Goal: Task Accomplishment & Management: Complete application form

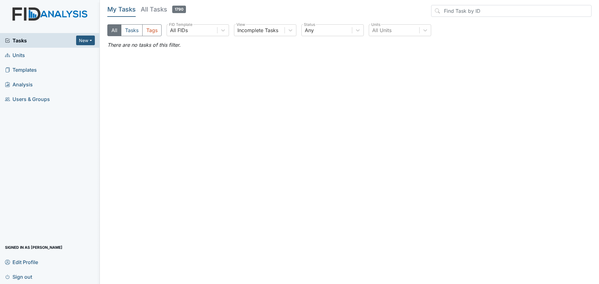
click at [365, 28] on div "All Tasks Tags All FIDs FID Template Incomplete Tasks View Any Status All Units…" at bounding box center [349, 32] width 484 height 17
click at [19, 57] on span "Units" at bounding box center [15, 55] width 20 height 10
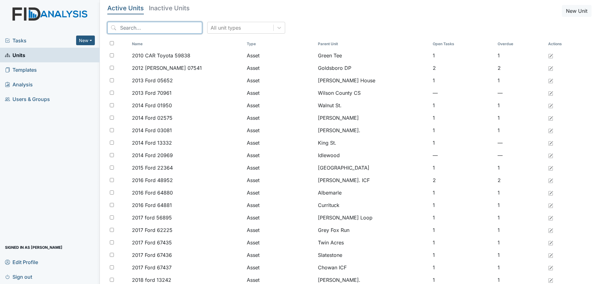
click at [175, 26] on input "search" at bounding box center [154, 28] width 95 height 12
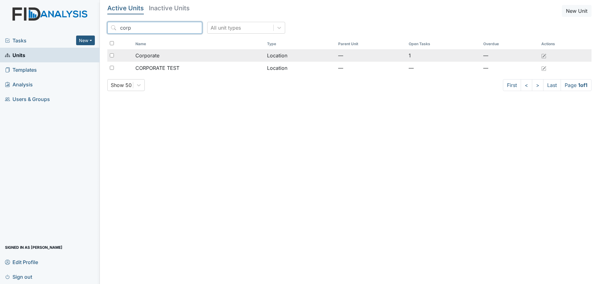
type input "corp"
click at [179, 55] on div "Corporate" at bounding box center [198, 55] width 127 height 7
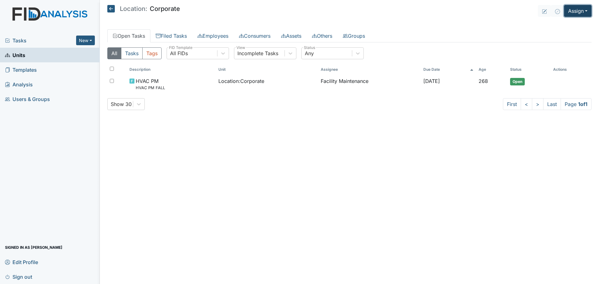
click at [579, 11] on button "Assign" at bounding box center [577, 11] width 27 height 12
click at [558, 35] on link "Assign Inspection" at bounding box center [562, 35] width 56 height 10
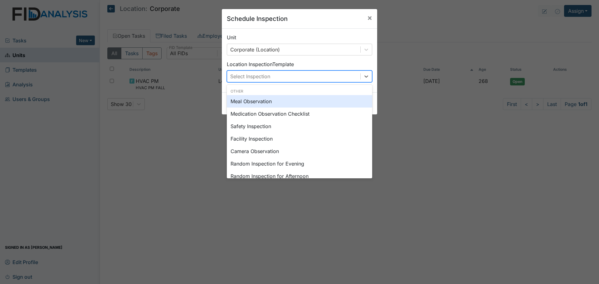
click at [287, 77] on div "Select Inspection" at bounding box center [293, 76] width 133 height 11
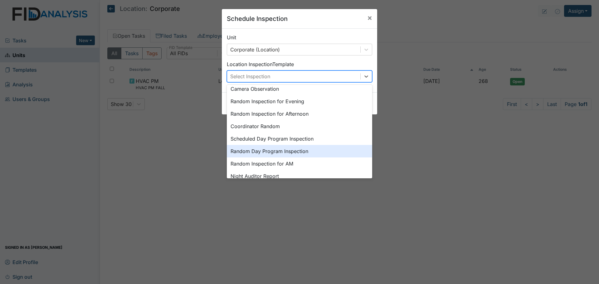
scroll to position [108, 0]
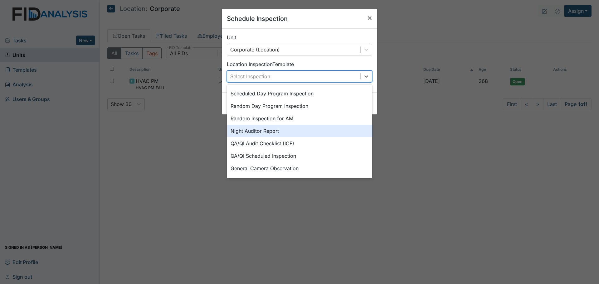
click at [272, 132] on div "Night Auditor Report" at bounding box center [299, 131] width 145 height 12
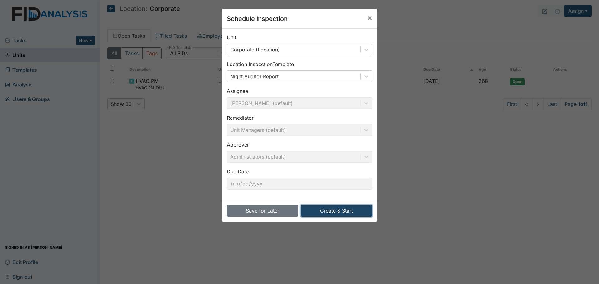
click at [329, 212] on button "Create & Start" at bounding box center [336, 211] width 71 height 12
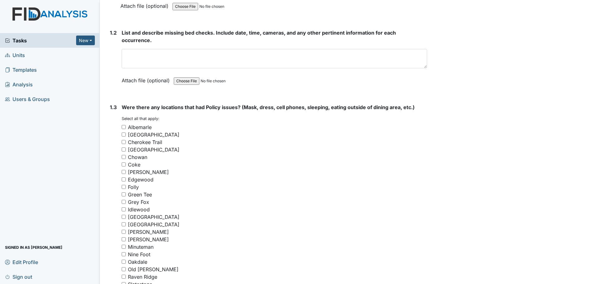
scroll to position [312, 0]
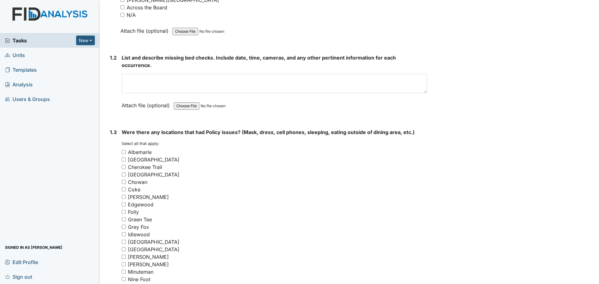
click at [122, 14] on input "N/A" at bounding box center [122, 15] width 4 height 4
checkbox input "true"
click at [193, 79] on textarea at bounding box center [274, 83] width 305 height 19
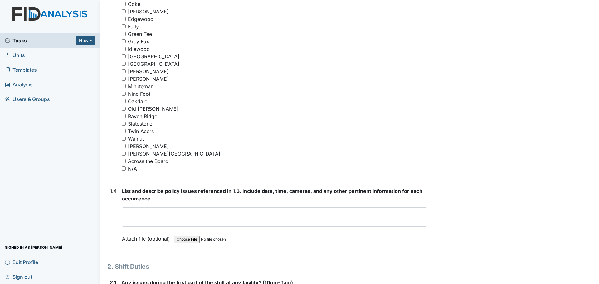
scroll to position [499, 0]
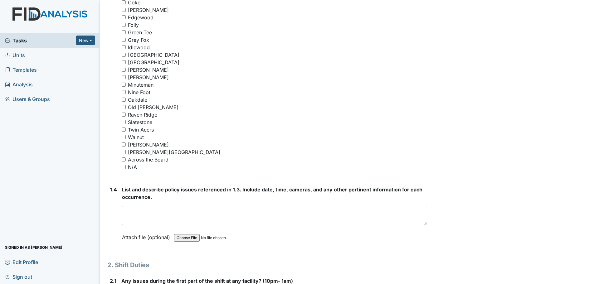
type textarea "It appears that everyone did their bed checks."
click at [125, 167] on input "N/A" at bounding box center [124, 167] width 4 height 4
checkbox input "true"
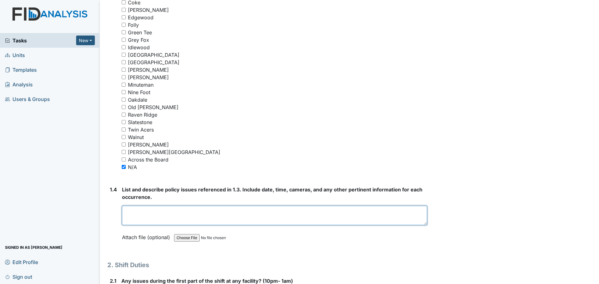
click at [260, 211] on textarea at bounding box center [274, 215] width 305 height 19
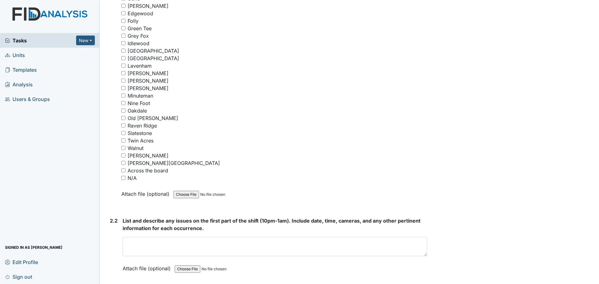
scroll to position [842, 0]
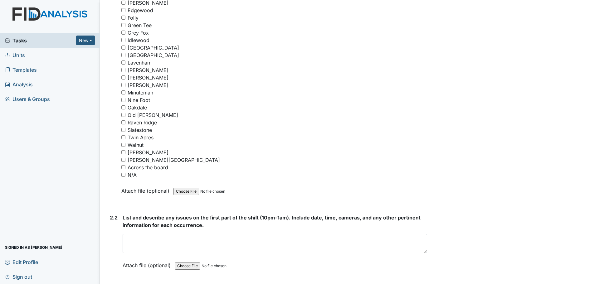
type textarea "Nothing to report."
click at [124, 174] on input "N/A" at bounding box center [123, 175] width 4 height 4
checkbox input "true"
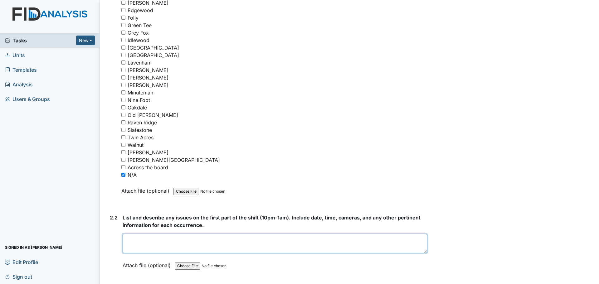
click at [248, 240] on textarea at bounding box center [275, 243] width 304 height 19
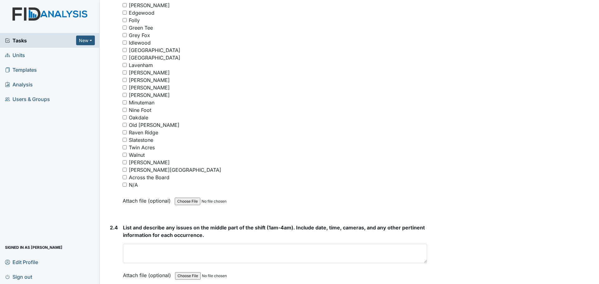
scroll to position [1216, 0]
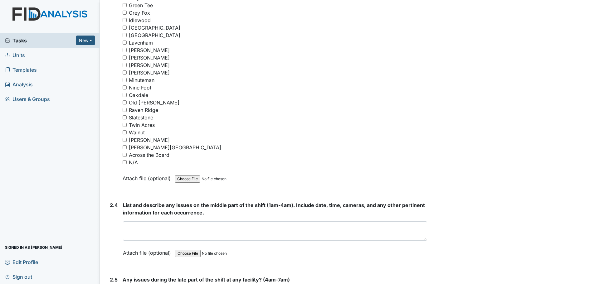
type textarea "Staff appears to be cleaning and helping residents."
click at [125, 162] on input "N/A" at bounding box center [125, 162] width 4 height 4
checkbox input "true"
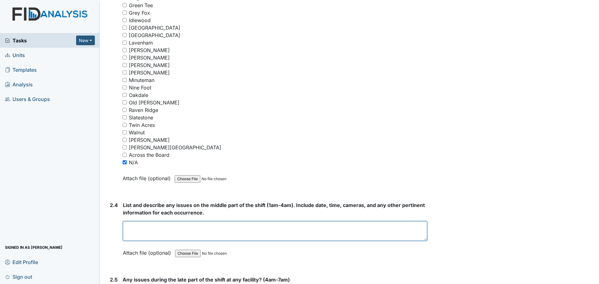
click at [258, 232] on textarea at bounding box center [275, 230] width 304 height 19
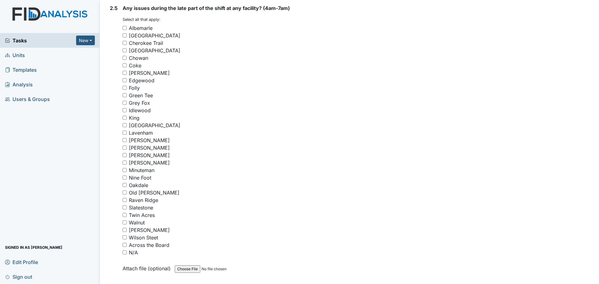
scroll to position [1527, 0]
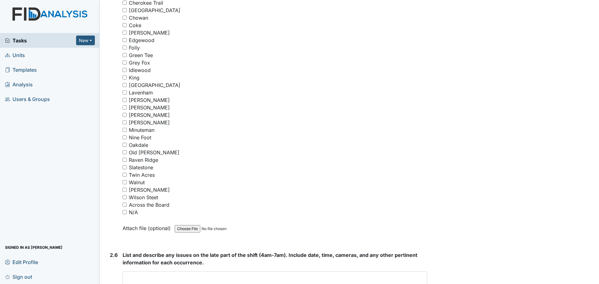
type textarea "Staff appears to be cleaning and helping residents."
click at [125, 213] on input "N/A" at bounding box center [125, 212] width 4 height 4
checkbox input "true"
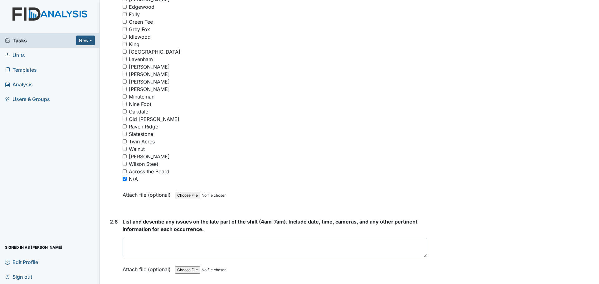
scroll to position [1621, 0]
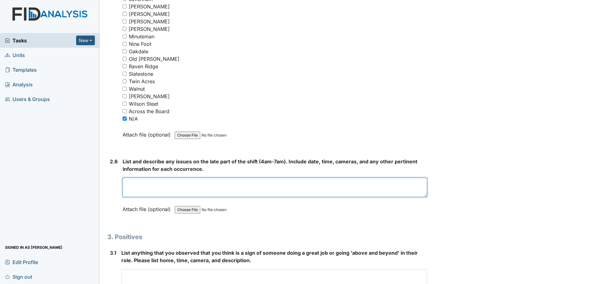
click at [180, 189] on textarea at bounding box center [275, 187] width 304 height 19
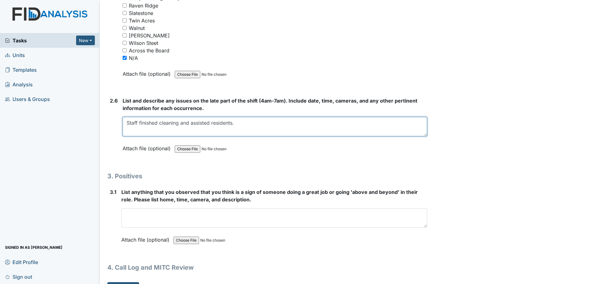
scroll to position [1697, 0]
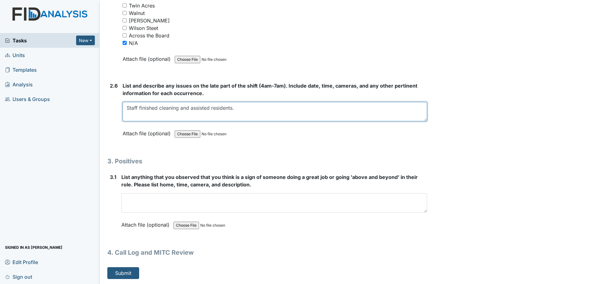
type textarea "Staff finished cleaning and assisted residents."
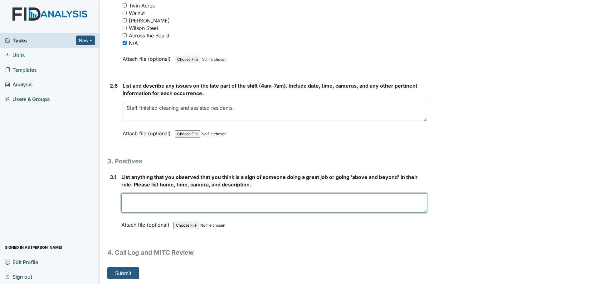
click at [374, 208] on textarea at bounding box center [273, 202] width 305 height 19
type textarea "Due to some technical issues I do not have enough information to complete this …"
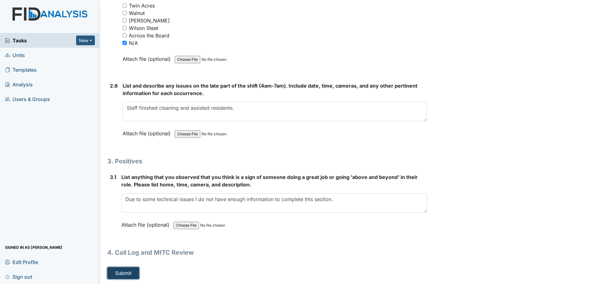
click at [123, 275] on button "Submit" at bounding box center [123, 273] width 32 height 12
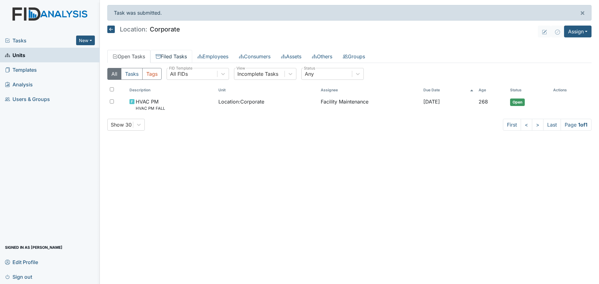
click at [178, 55] on link "Filed Tasks" at bounding box center [171, 56] width 42 height 13
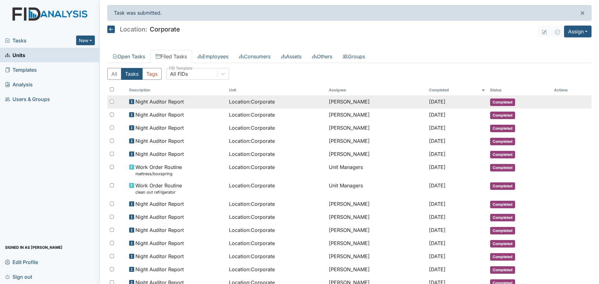
click at [188, 101] on div "Night Auditor Report" at bounding box center [176, 101] width 95 height 7
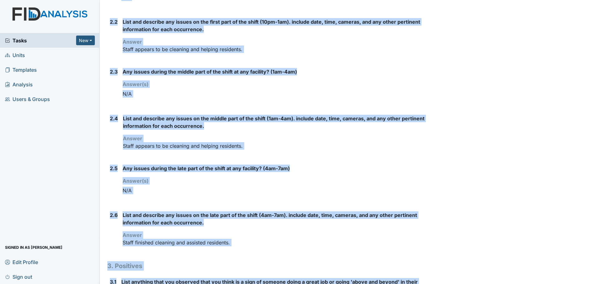
scroll to position [427, 0]
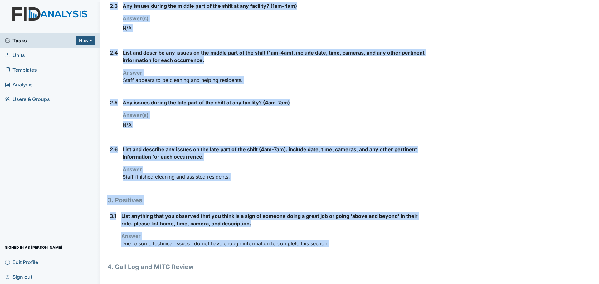
drag, startPoint x: 107, startPoint y: 31, endPoint x: 332, endPoint y: 249, distance: 312.6
copy div "Location: Corporate Assignee: [PERSON_NAME] Creator: [PERSON_NAME] Remediator: …"
